Goal: Check status

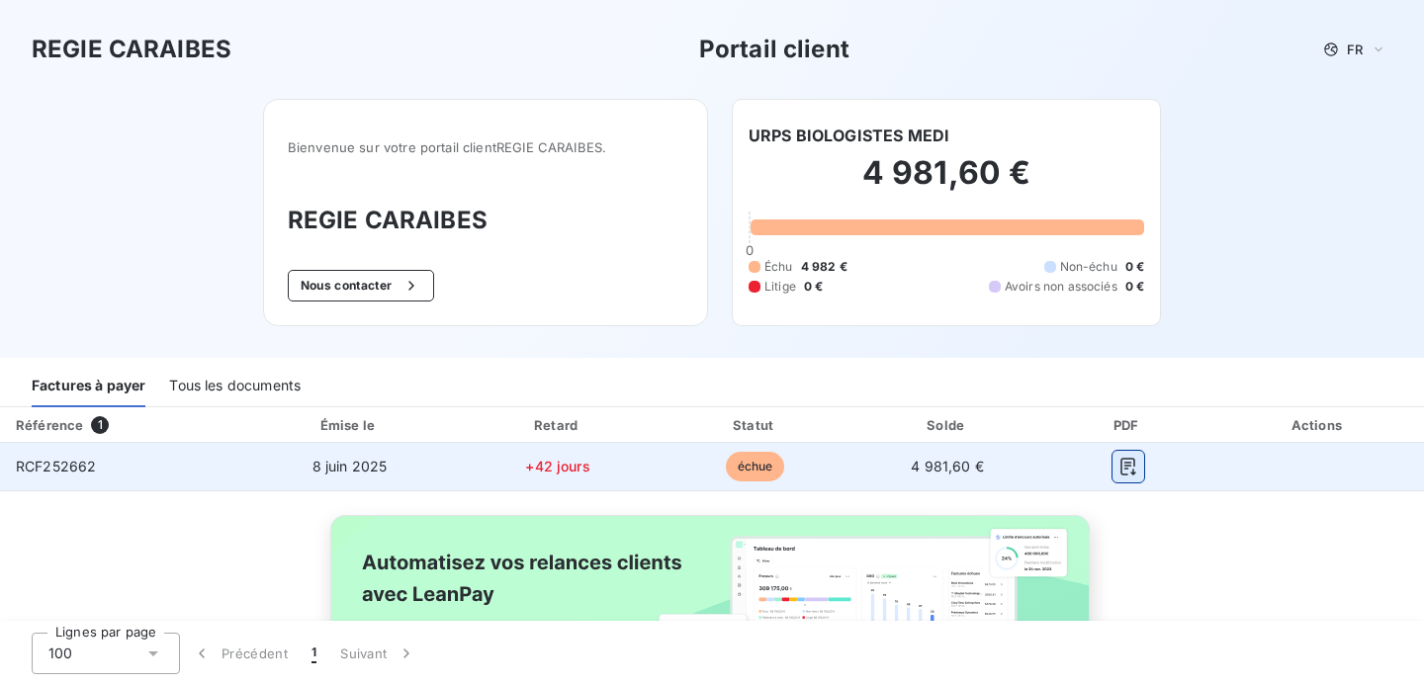
click at [1136, 463] on icon "button" at bounding box center [1129, 467] width 20 height 20
